Goal: Transaction & Acquisition: Obtain resource

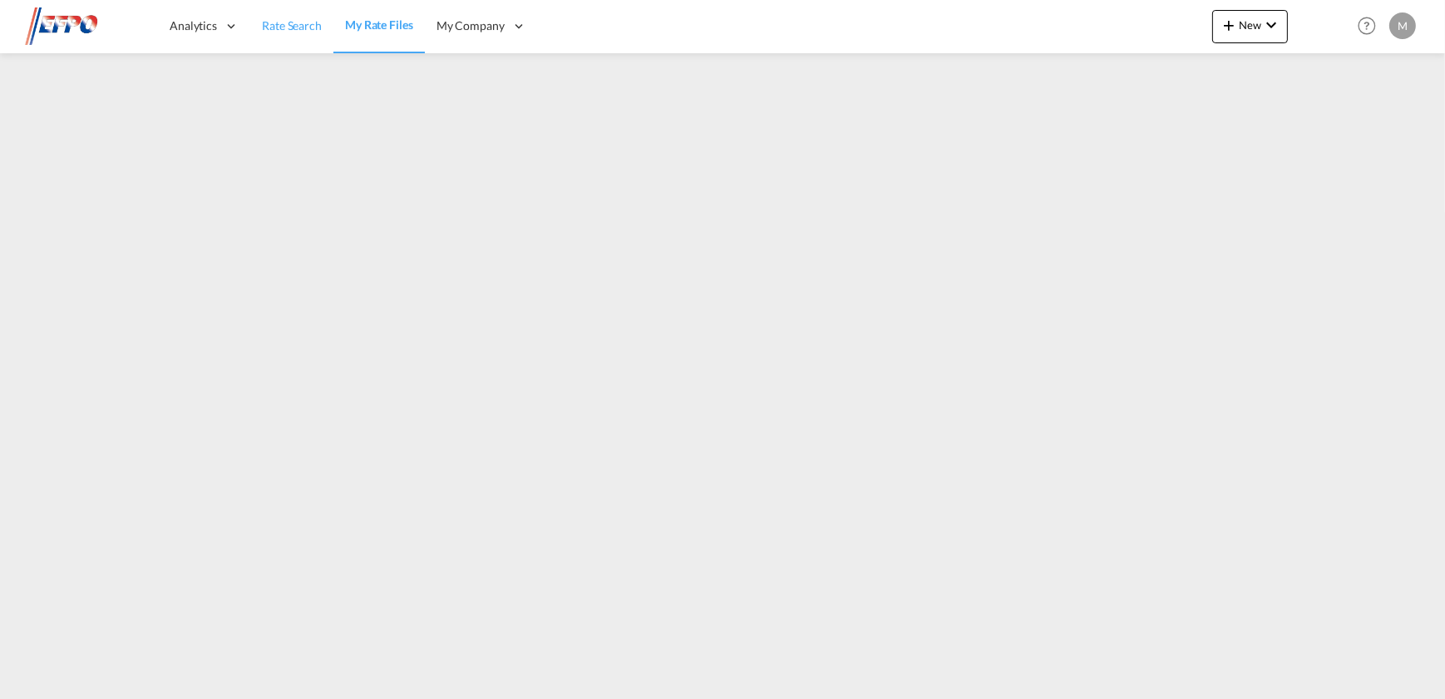
drag, startPoint x: 271, startPoint y: 38, endPoint x: 311, endPoint y: 42, distance: 40.1
click at [271, 38] on link "Rate Search" at bounding box center [291, 26] width 83 height 54
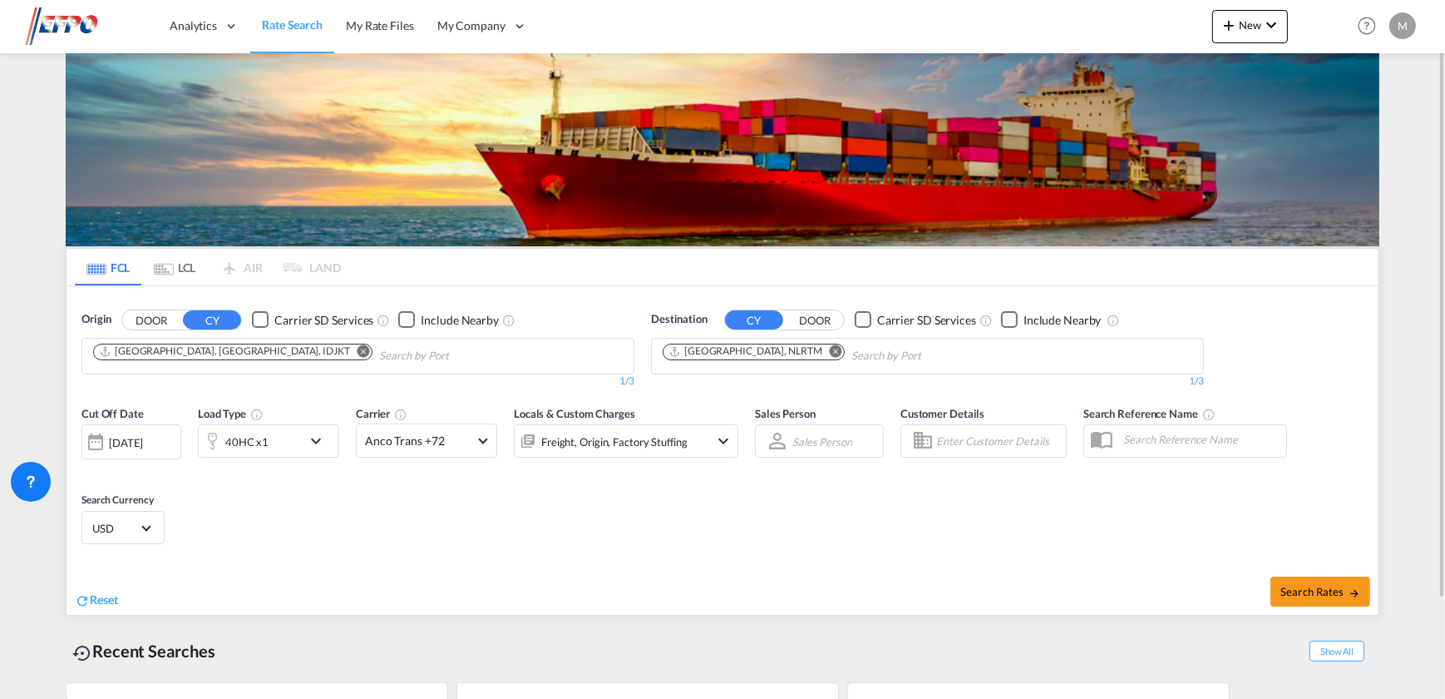
click at [347, 357] on button "Remove" at bounding box center [359, 352] width 25 height 17
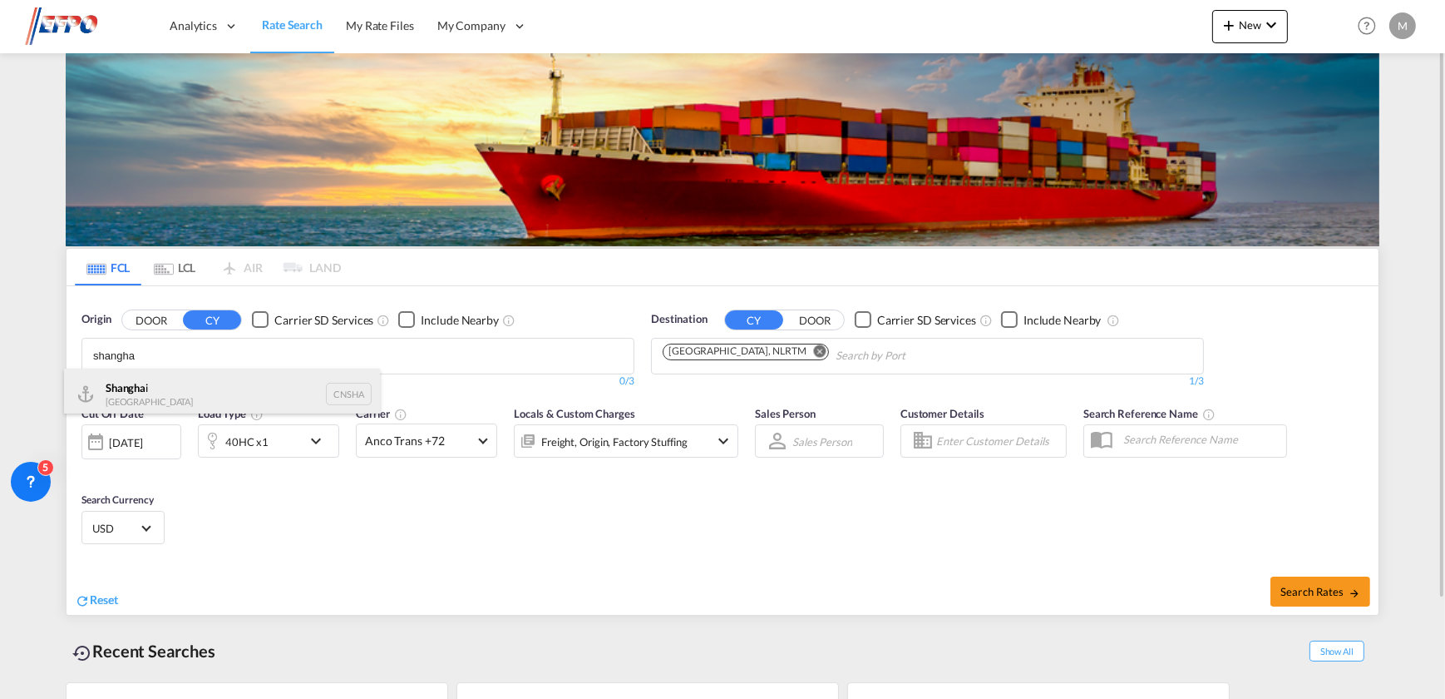
type input "shangha"
click at [199, 392] on div "Shangha i [GEOGRAPHIC_DATA] CNSHA" at bounding box center [222, 393] width 316 height 50
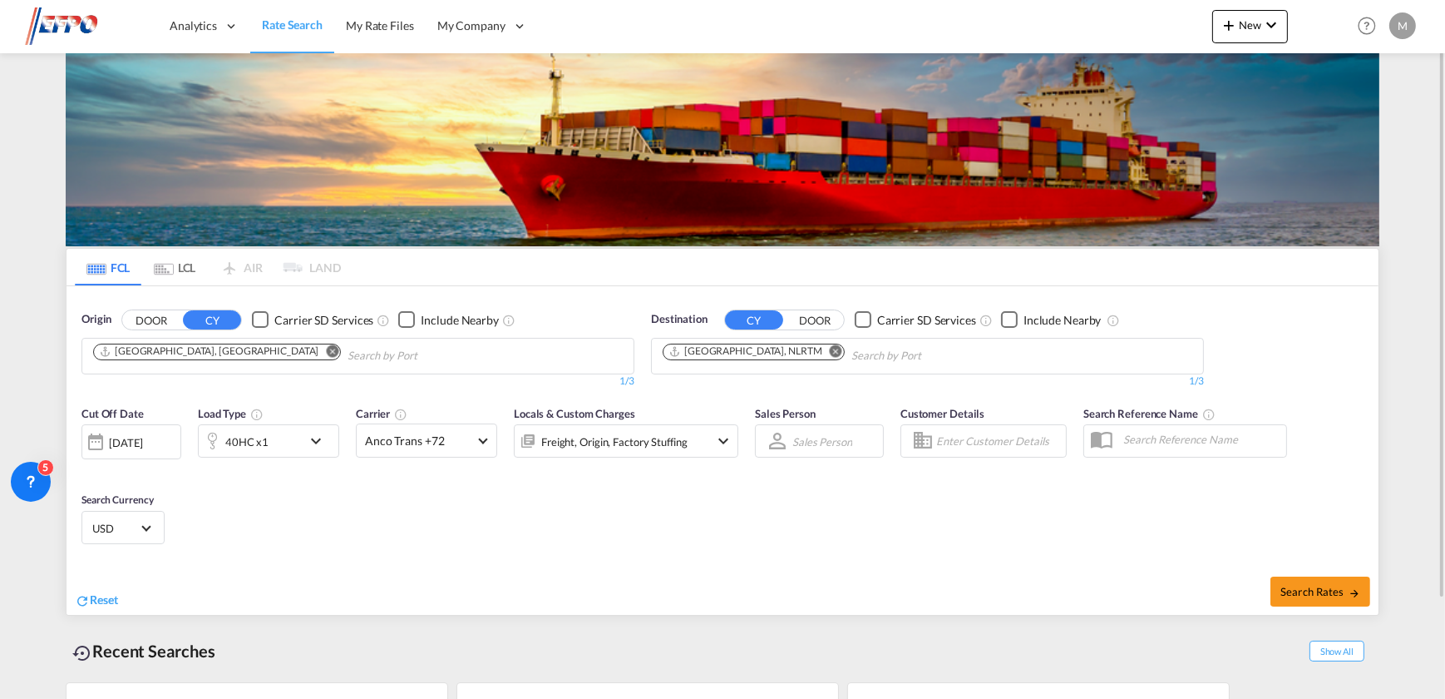
click at [830, 351] on md-icon "Remove" at bounding box center [836, 350] width 12 height 12
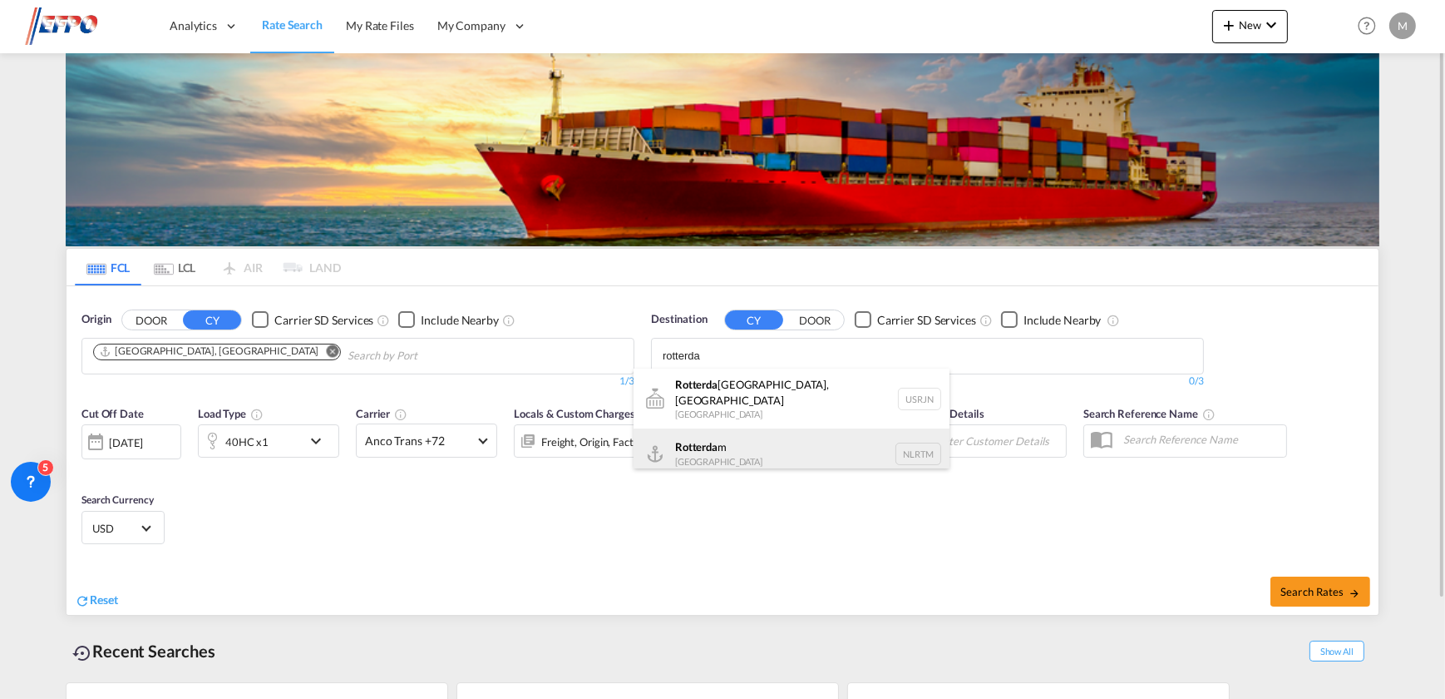
type input "rotterda"
click at [722, 441] on div "Rotterda m [GEOGRAPHIC_DATA] NLRTM" at bounding box center [792, 453] width 316 height 50
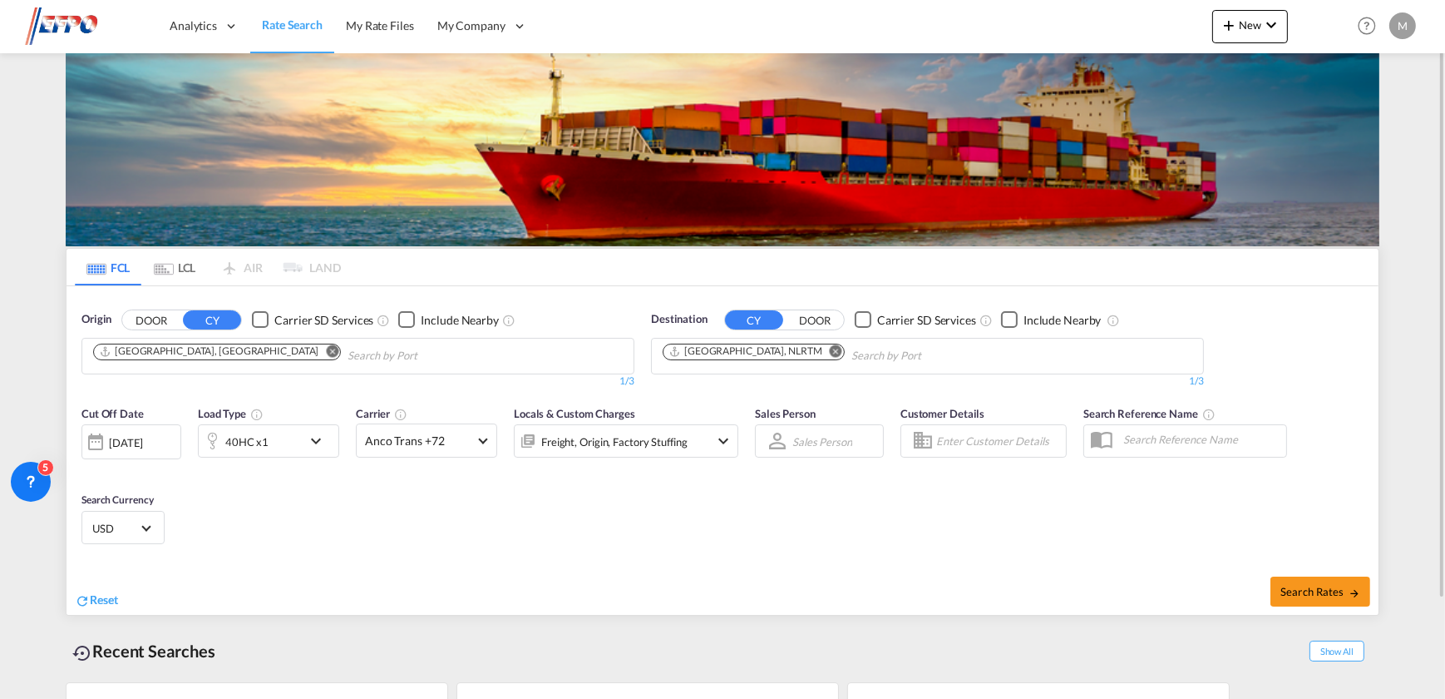
click at [239, 457] on div "Cut Off Date [DATE] [DATE] Load Type 40HC x1 Carrier Anco Trans +72 Online Rate…" at bounding box center [409, 440] width 657 height 70
click at [239, 444] on div "40HC x1" at bounding box center [246, 441] width 43 height 23
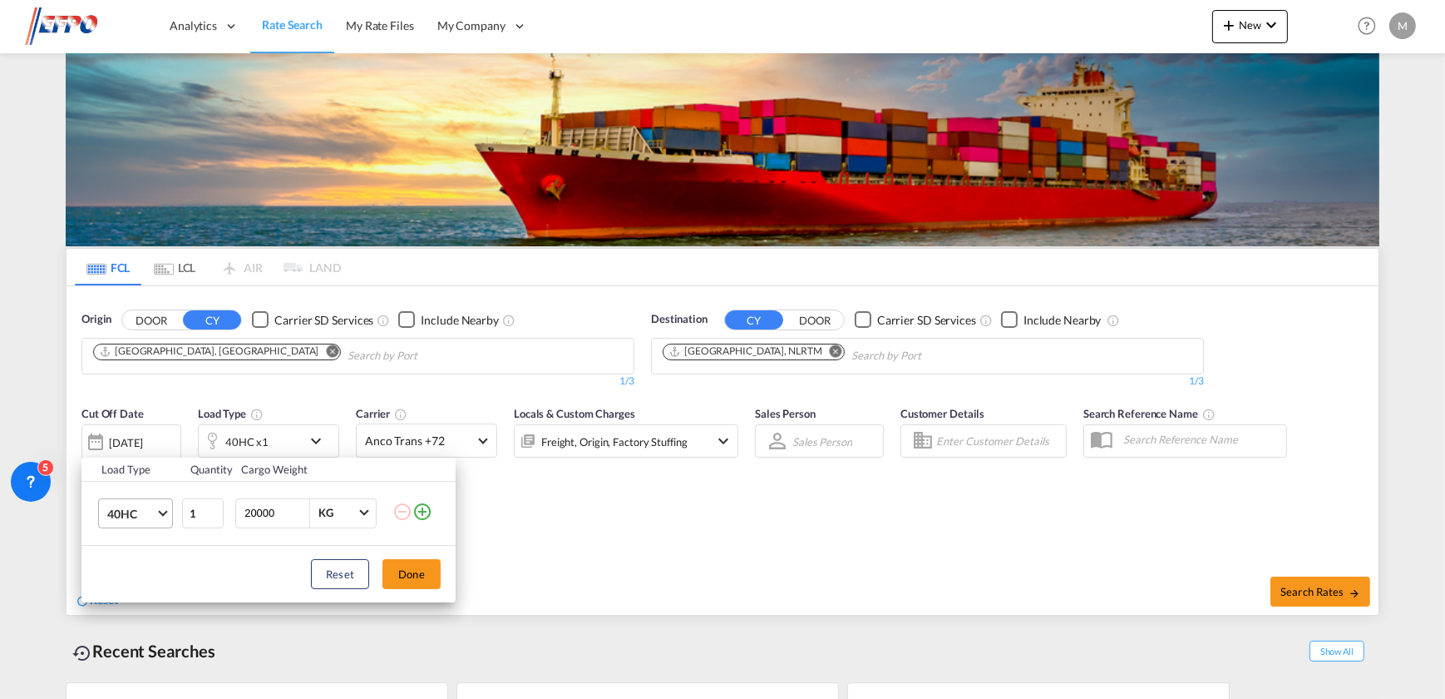
click at [141, 519] on span "40HC" at bounding box center [131, 514] width 48 height 17
click at [132, 555] on div "40RE" at bounding box center [119, 558] width 27 height 17
click at [131, 506] on span "40RE" at bounding box center [131, 514] width 48 height 17
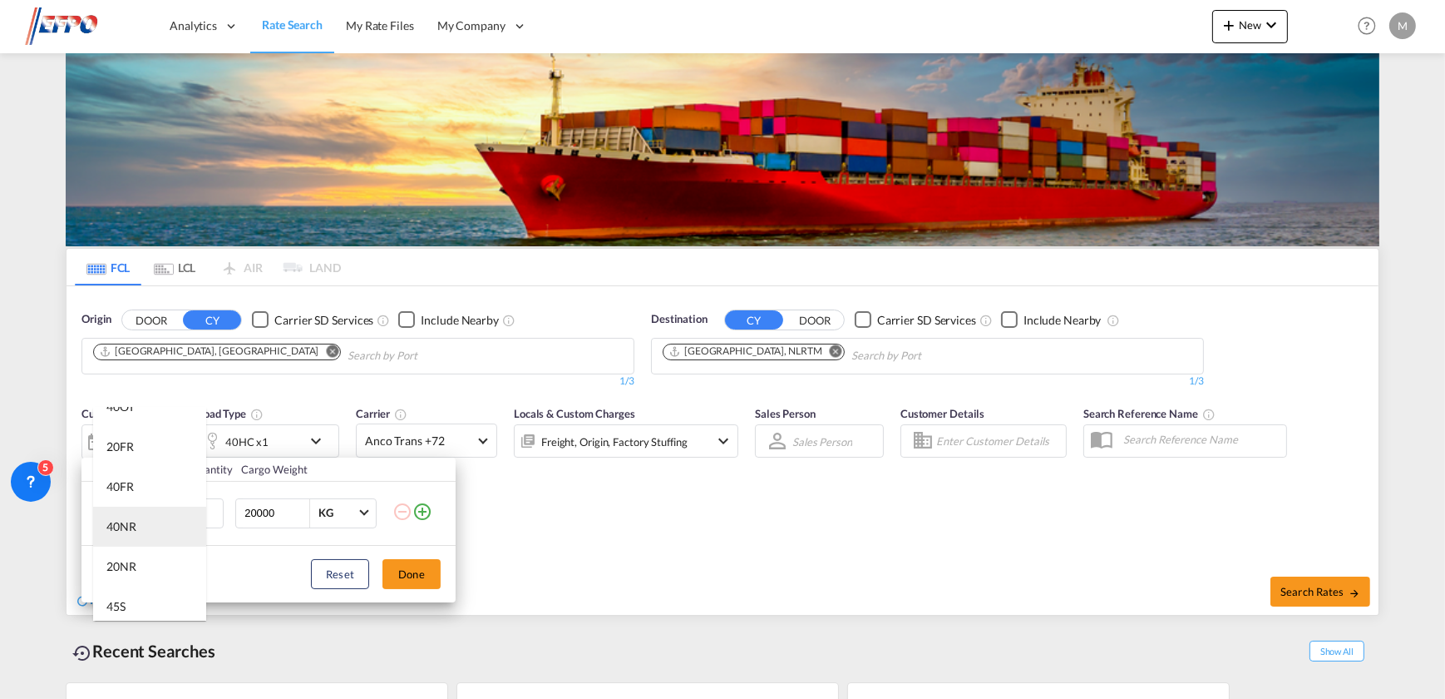
click at [139, 535] on md-option "40NR" at bounding box center [149, 526] width 113 height 40
click at [406, 568] on button "Done" at bounding box center [412, 574] width 58 height 30
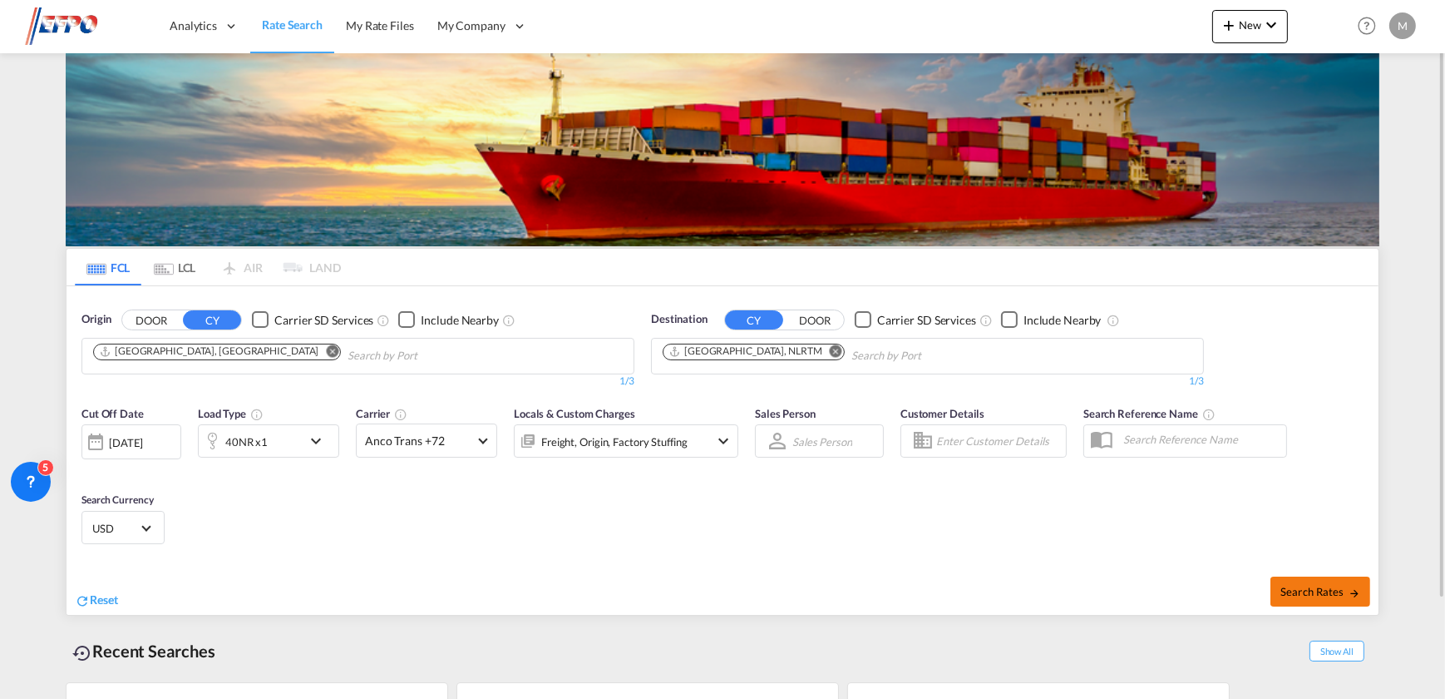
click at [1296, 593] on span "Search Rates" at bounding box center [1321, 591] width 80 height 13
type input "CNSHA to NLRTM / [DATE]"
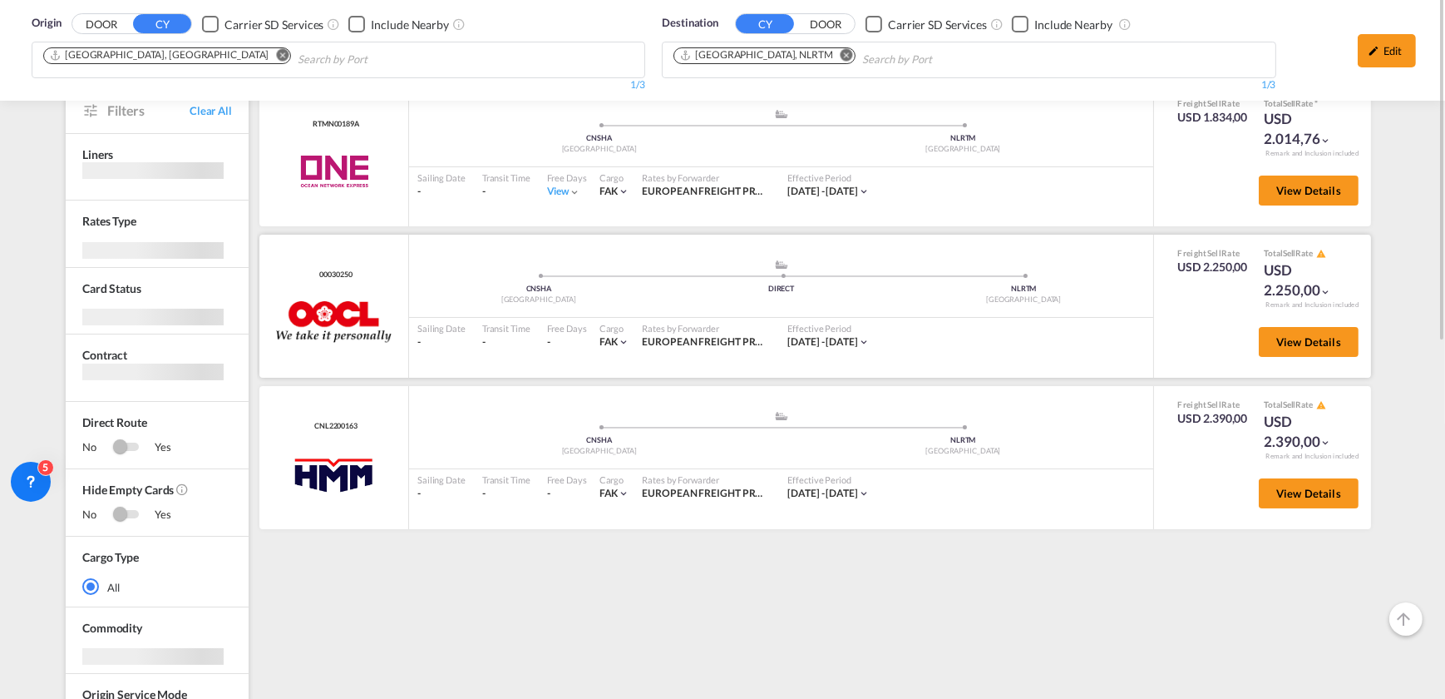
scroll to position [75, 0]
